Goal: Check status: Check status

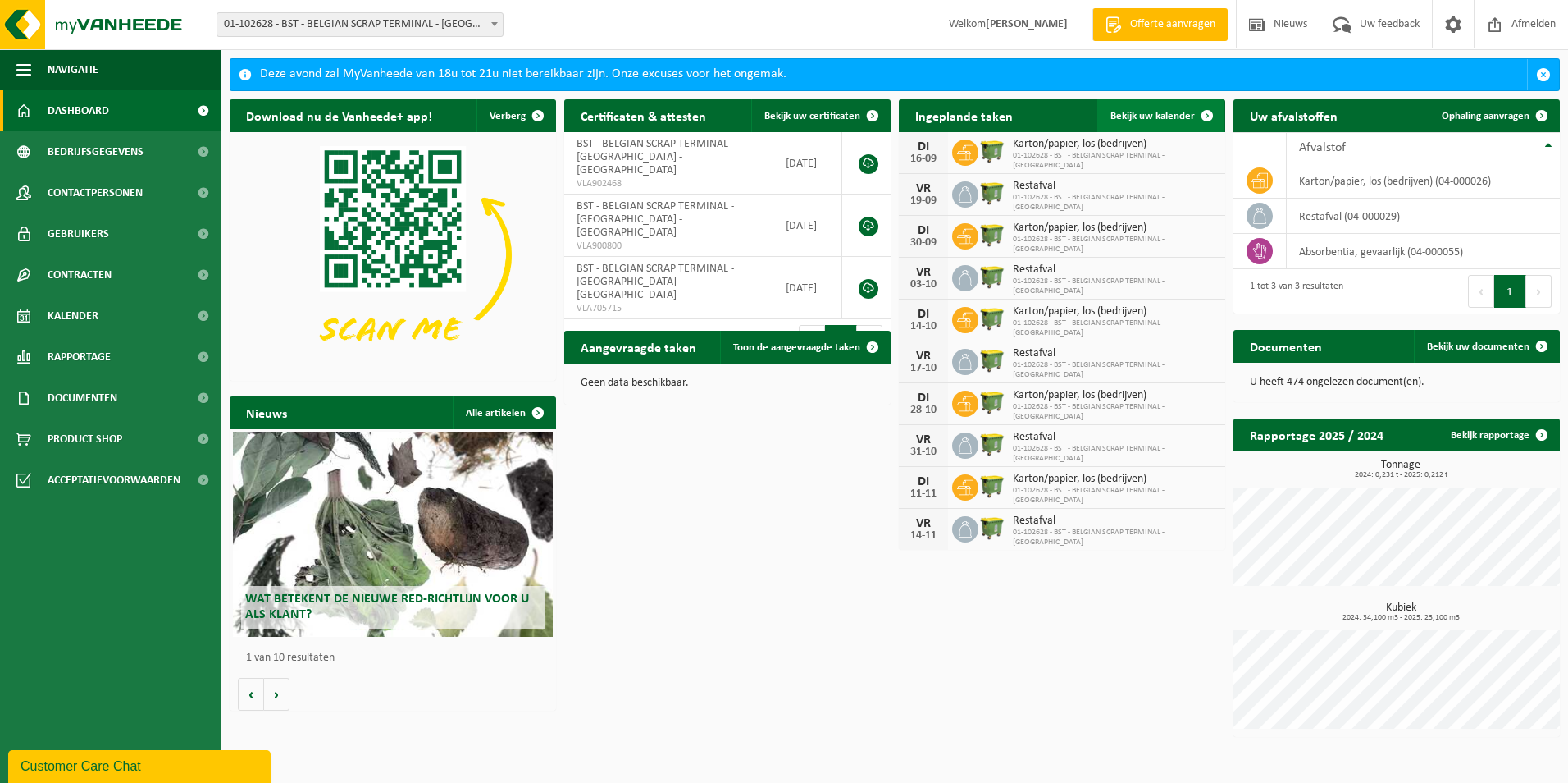
click at [1165, 115] on span "Bekijk uw kalender" at bounding box center [1153, 116] width 85 height 11
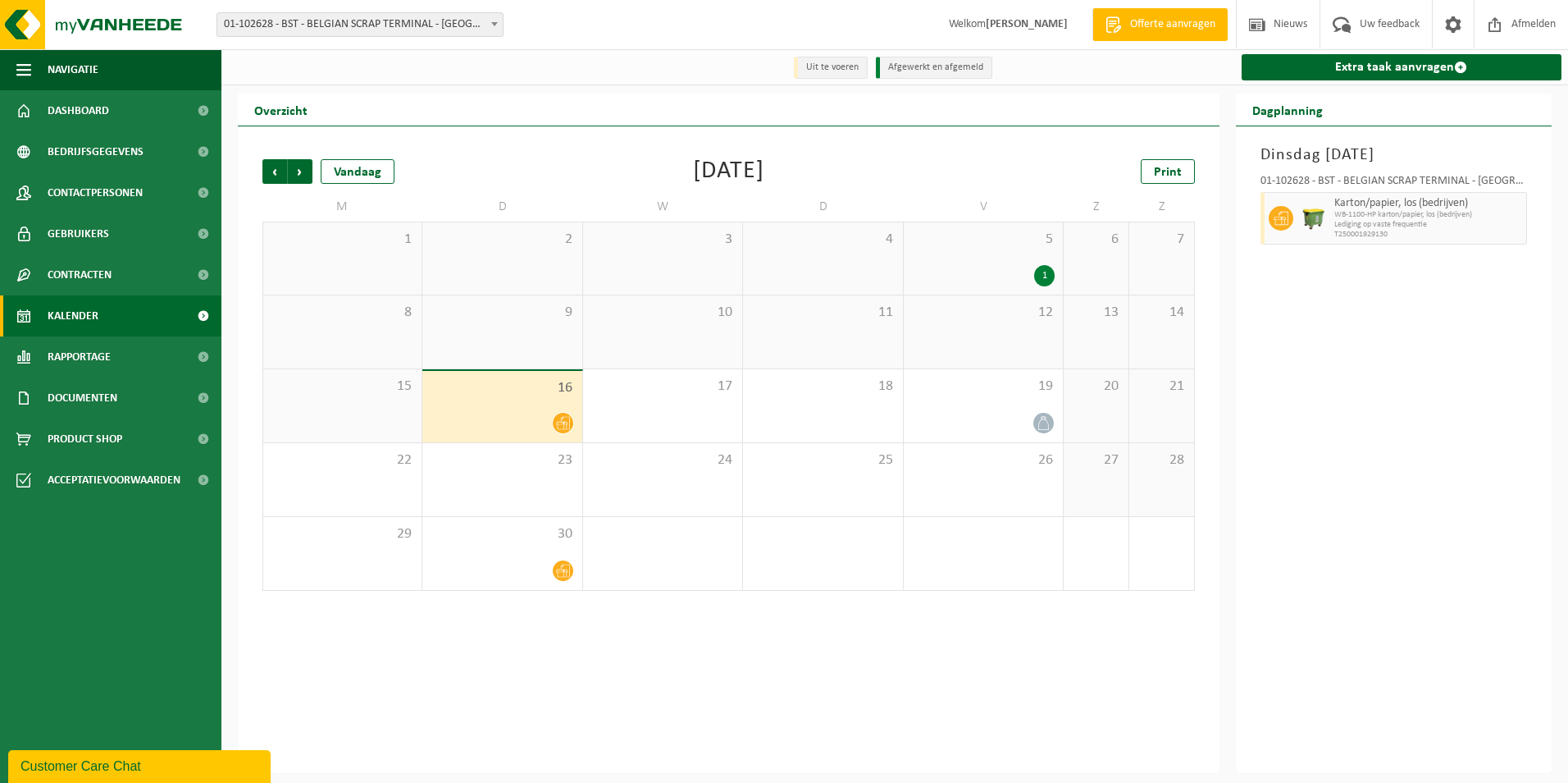
click at [529, 386] on span "16" at bounding box center [501, 388] width 143 height 18
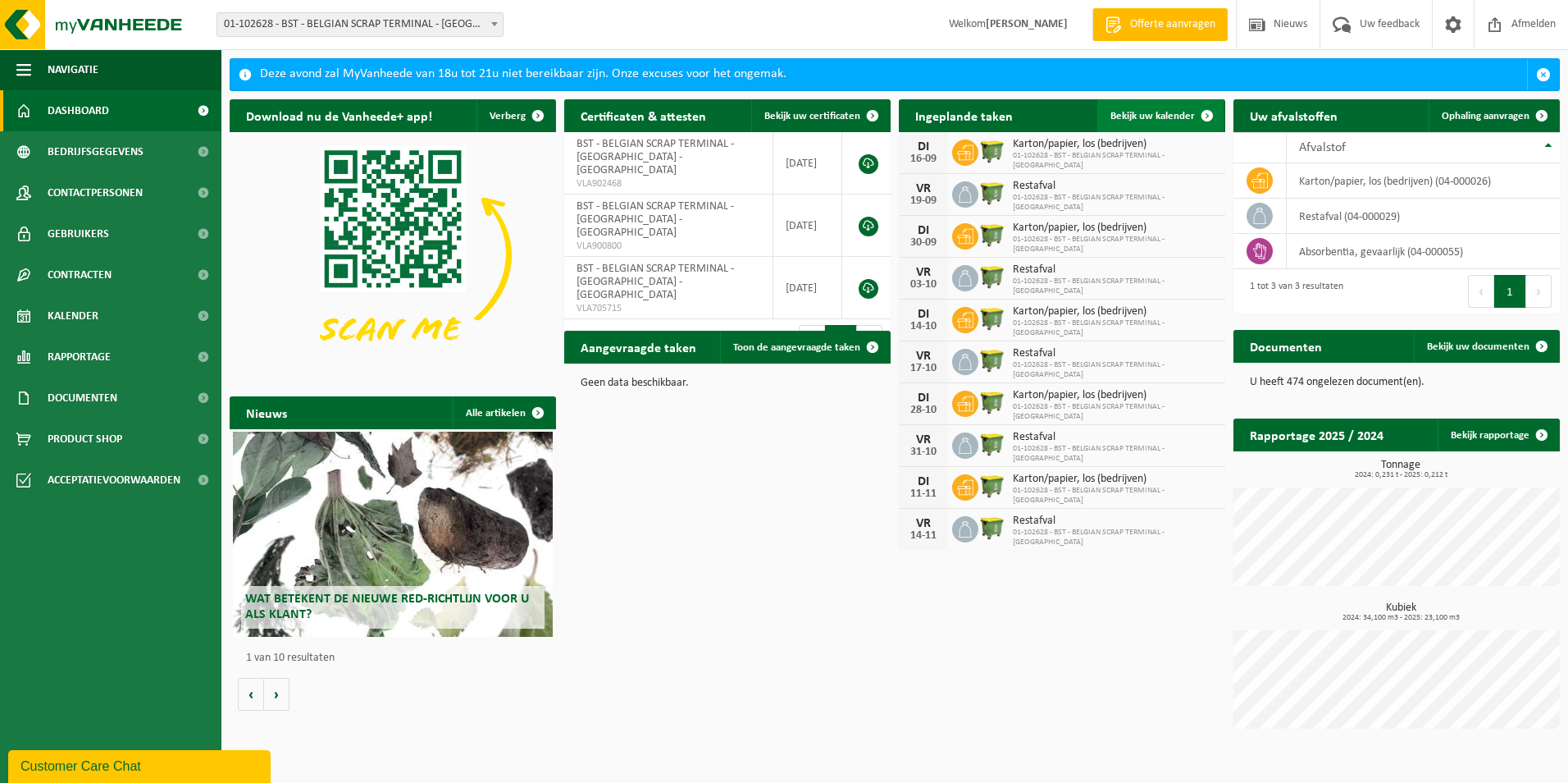
click at [1176, 114] on span "Bekijk uw kalender" at bounding box center [1153, 116] width 85 height 11
